Goal: Navigation & Orientation: Find specific page/section

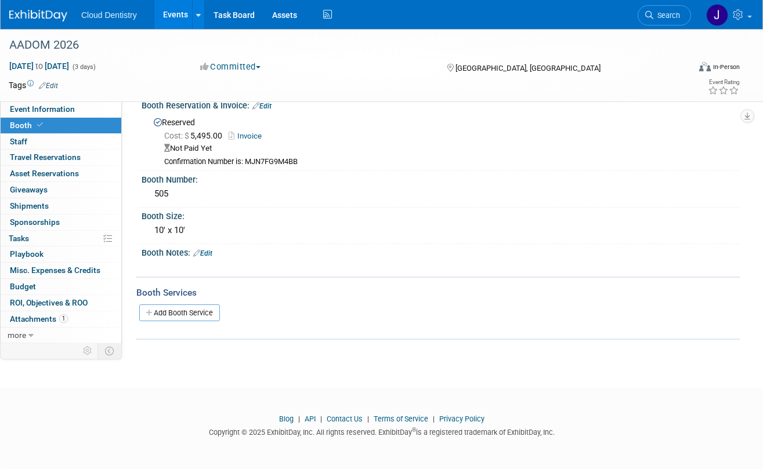
click at [184, 12] on link "Events" at bounding box center [175, 14] width 42 height 29
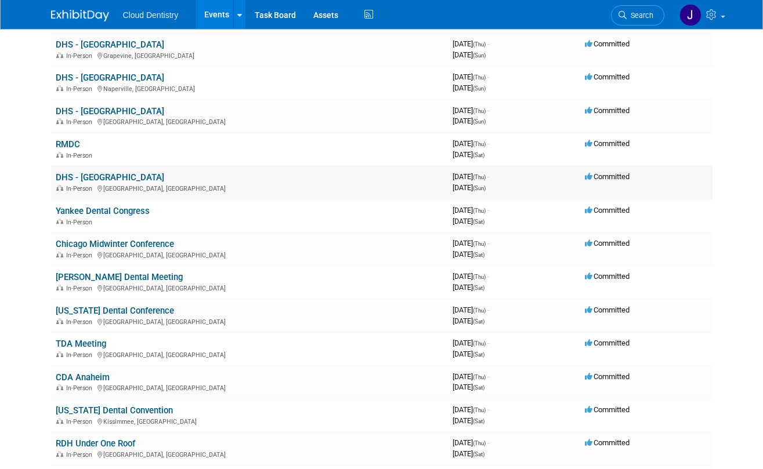
scroll to position [363, 0]
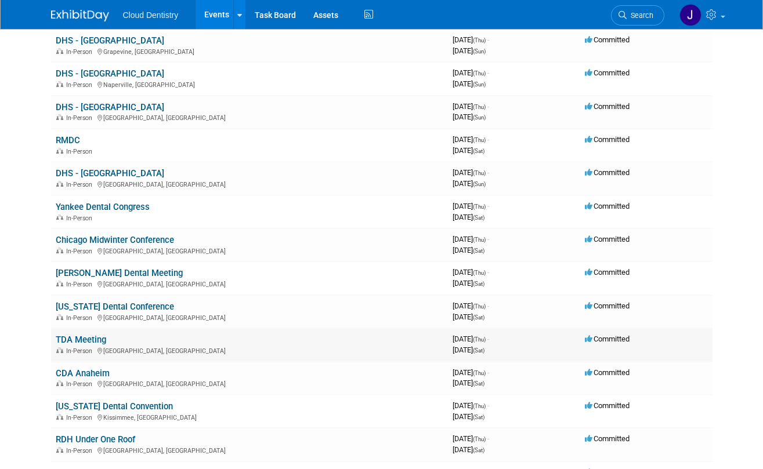
click at [77, 341] on link "TDA Meeting" at bounding box center [81, 340] width 50 height 10
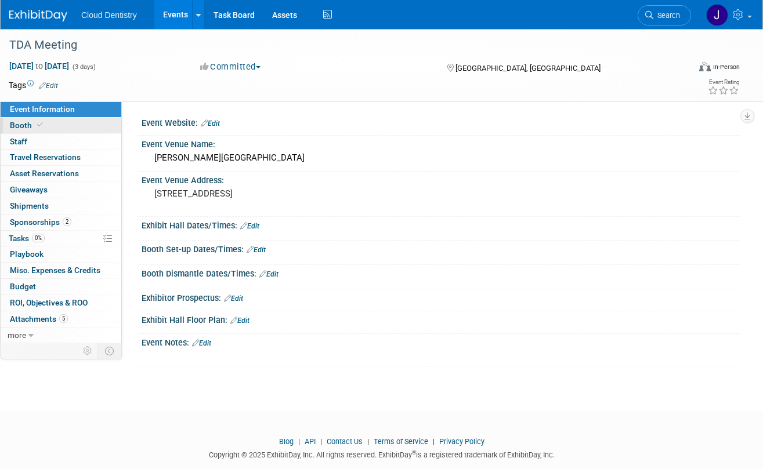
click at [88, 128] on link "Booth" at bounding box center [61, 126] width 121 height 16
